Goal: Check status: Check status

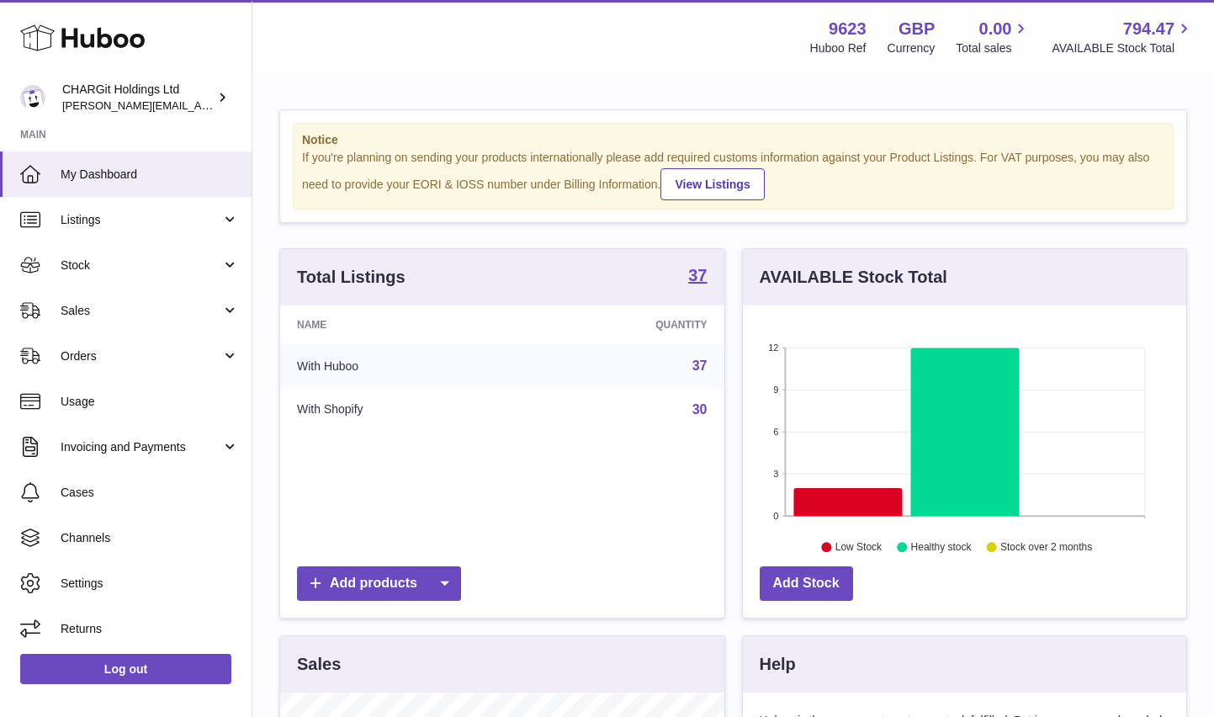
scroll to position [262, 443]
click at [81, 311] on span "Sales" at bounding box center [141, 311] width 161 height 16
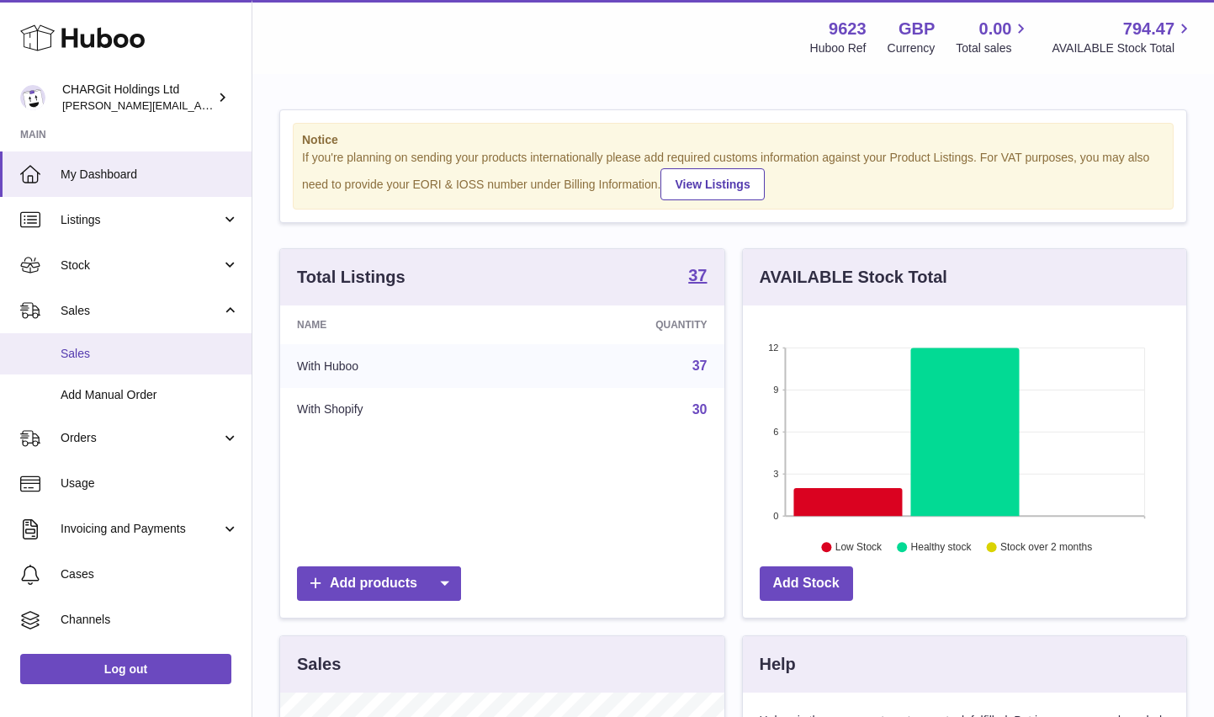
click at [85, 358] on span "Sales" at bounding box center [150, 354] width 178 height 16
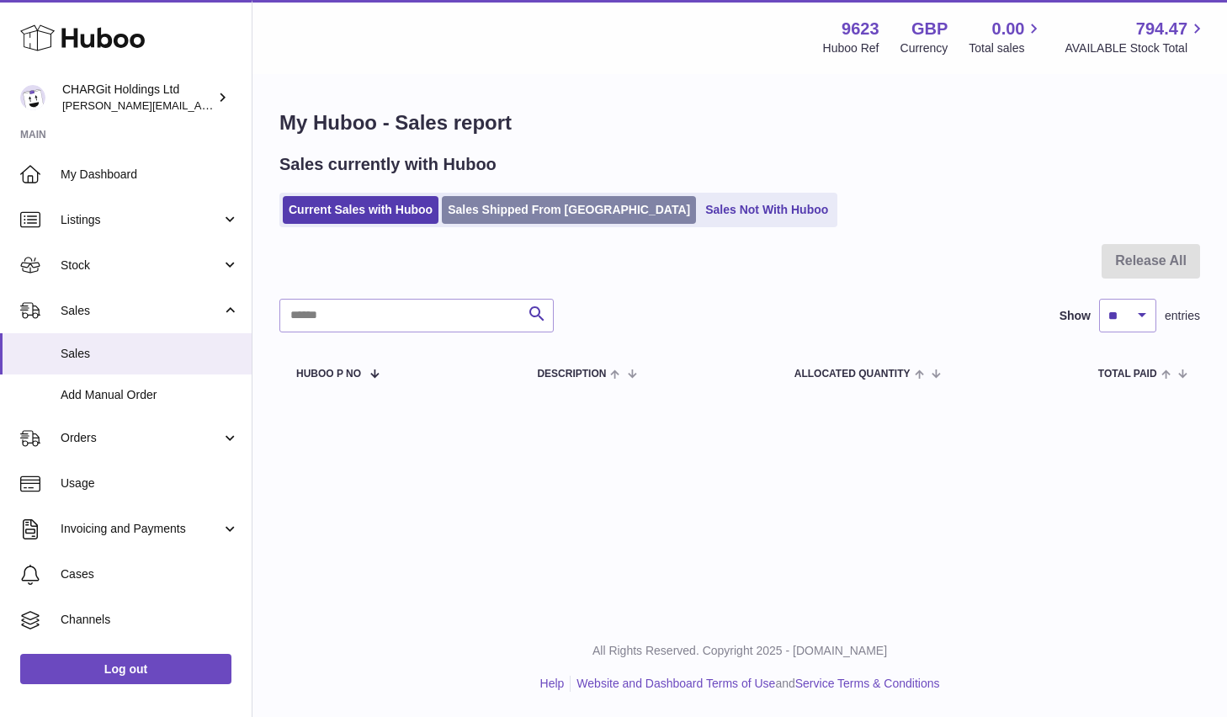
click at [546, 211] on link "Sales Shipped From Huboo" at bounding box center [569, 210] width 254 height 28
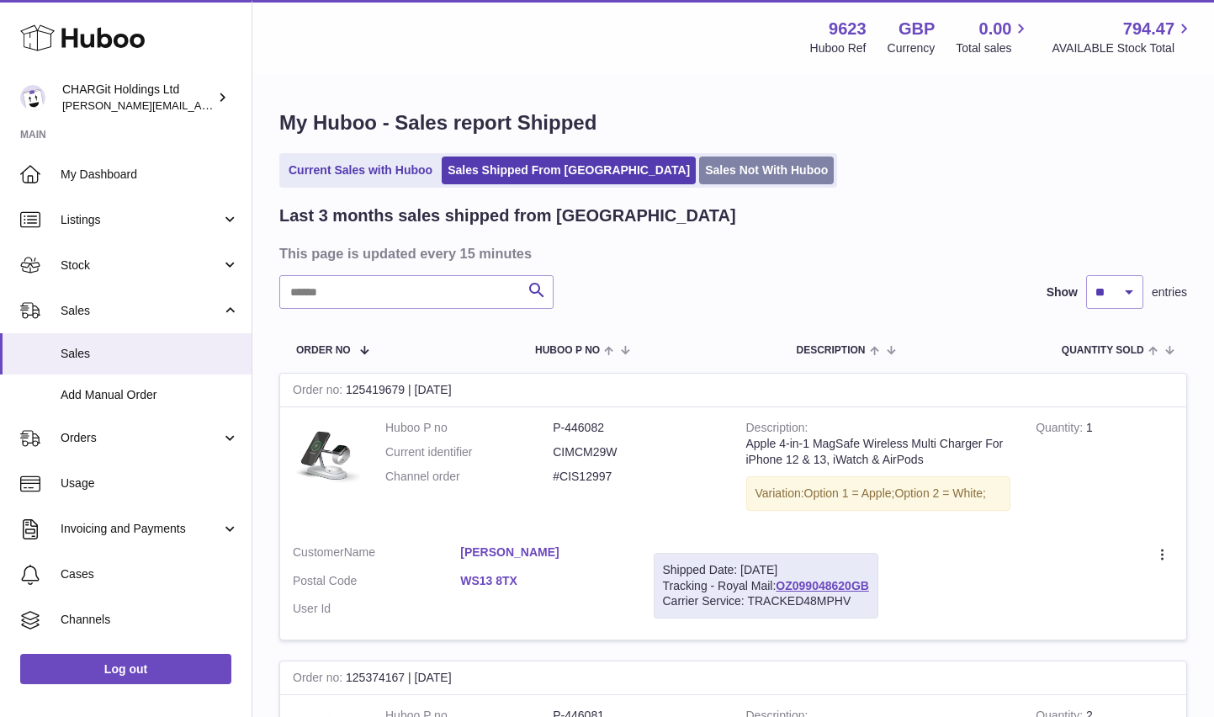
click at [699, 170] on link "Sales Not With Huboo" at bounding box center [766, 170] width 135 height 28
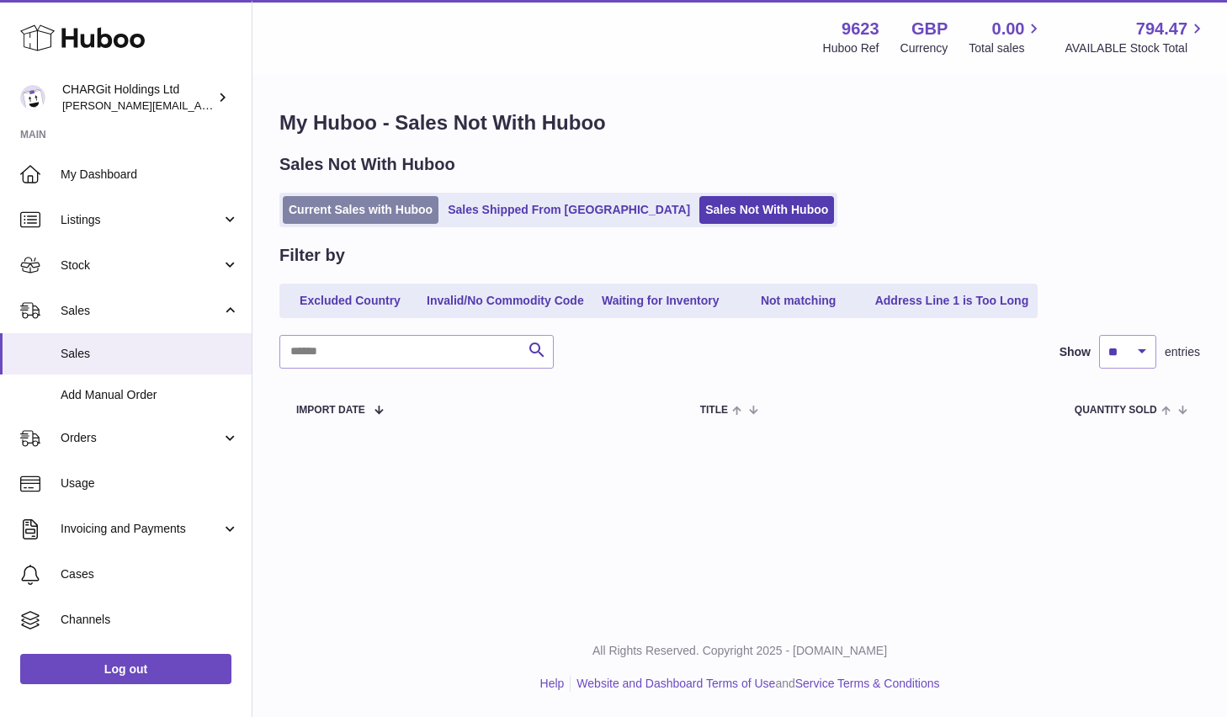
click at [382, 204] on link "Current Sales with Huboo" at bounding box center [361, 210] width 156 height 28
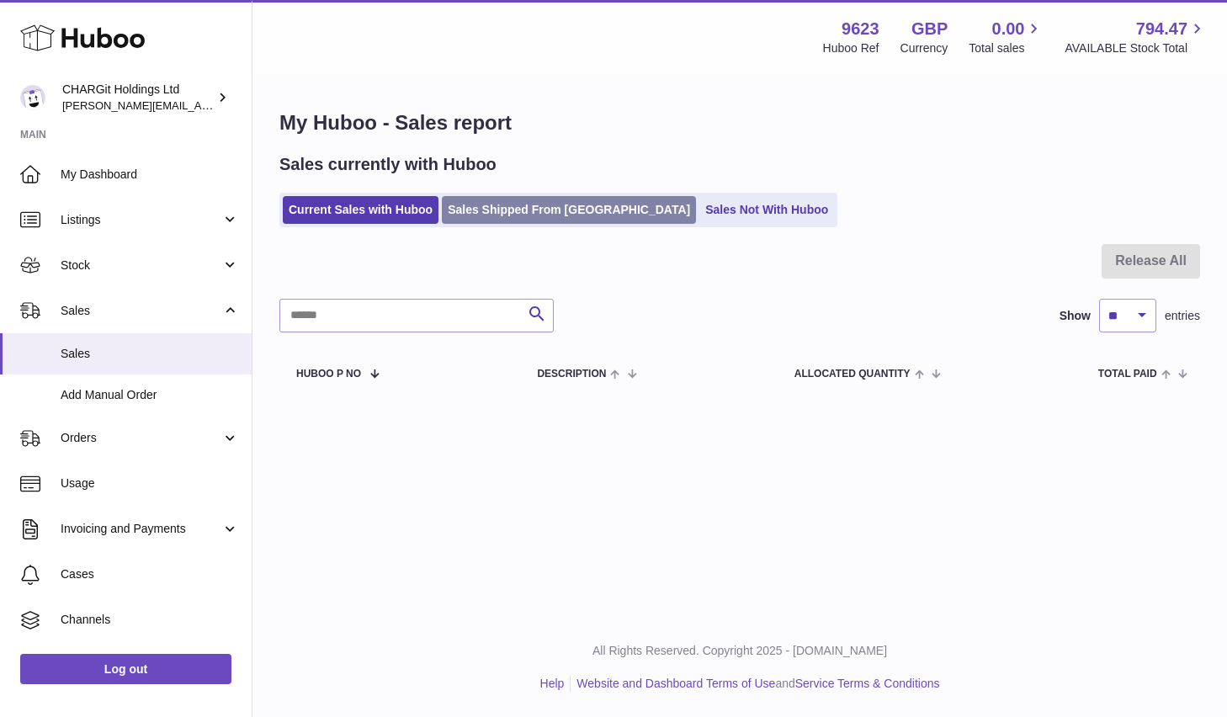
click at [543, 214] on link "Sales Shipped From [GEOGRAPHIC_DATA]" at bounding box center [569, 210] width 254 height 28
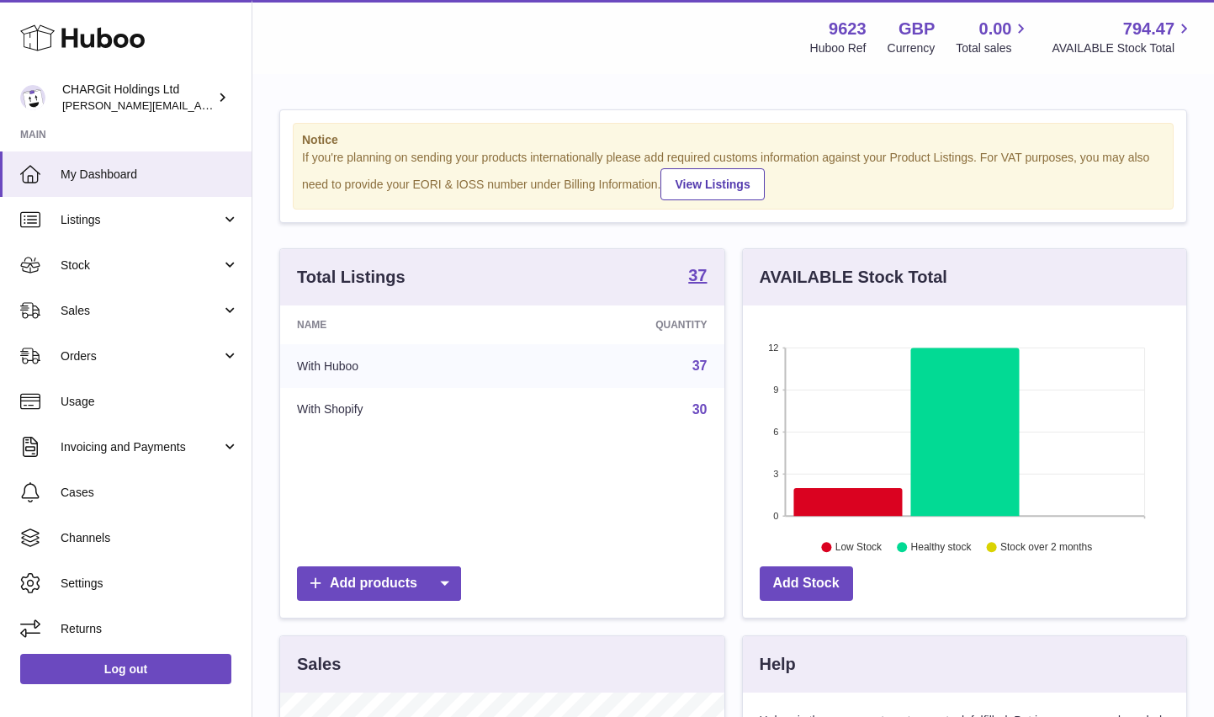
scroll to position [262, 443]
click at [91, 496] on span "Cases" at bounding box center [150, 493] width 178 height 16
